Goal: Task Accomplishment & Management: Complete application form

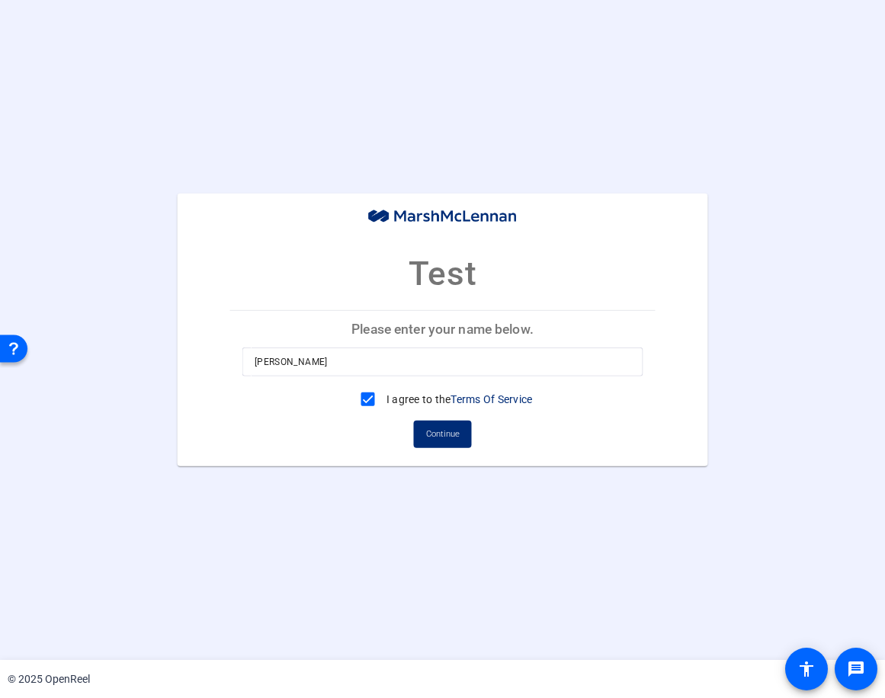
click at [334, 359] on input "[PERSON_NAME]" at bounding box center [443, 362] width 376 height 18
drag, startPoint x: 361, startPoint y: 357, endPoint x: 44, endPoint y: 328, distance: 318.2
click at [44, 328] on div "Test Please enter your name below. [PERSON_NAME] I agree to the Terms Of Servic…" at bounding box center [442, 330] width 885 height 273
type input "[PERSON_NAME]"
click at [447, 424] on span "Continue" at bounding box center [443, 434] width 34 height 23
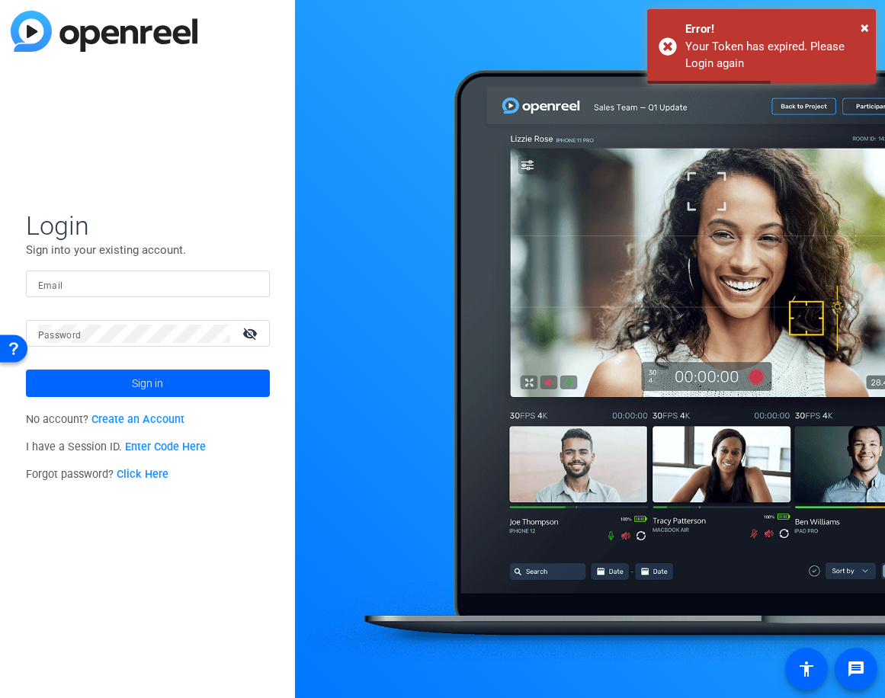
click at [146, 415] on link "Create an Account" at bounding box center [137, 419] width 93 height 13
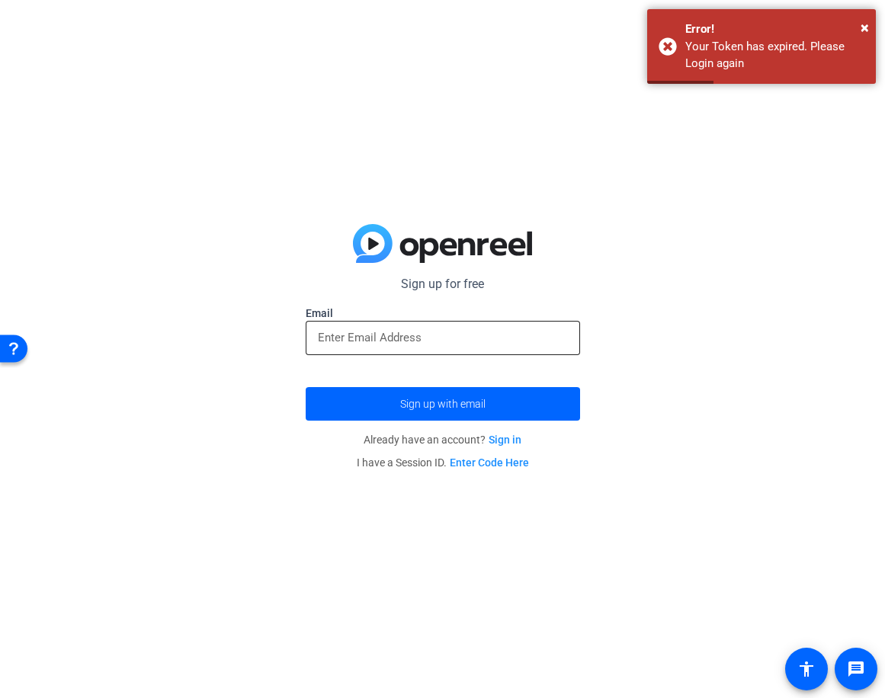
click at [449, 333] on input "email" at bounding box center [443, 337] width 250 height 18
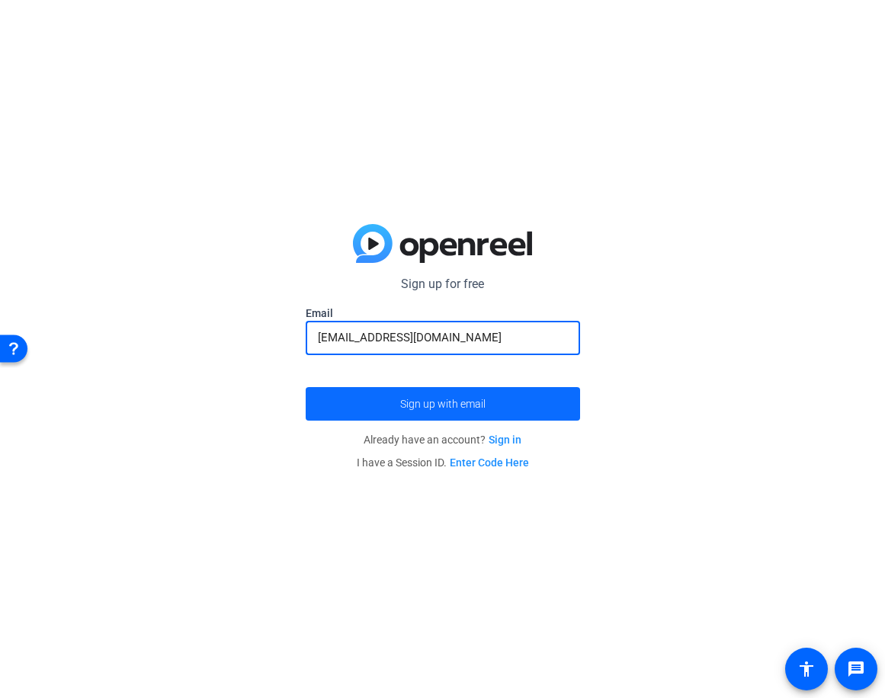
type input "cugatto16@gmail.com"
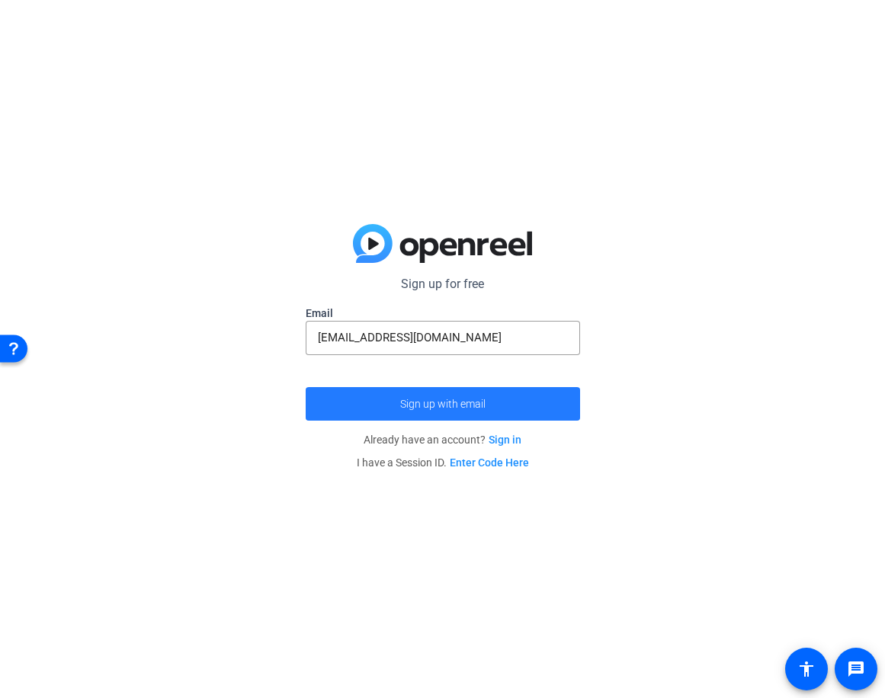
click at [485, 401] on span "submit" at bounding box center [443, 404] width 274 height 37
